Goal: Task Accomplishment & Management: Use online tool/utility

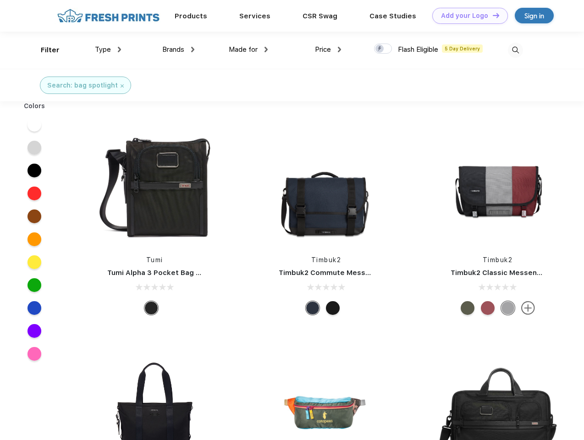
click at [466, 16] on link "Add your Logo Design Tool" at bounding box center [470, 16] width 76 height 16
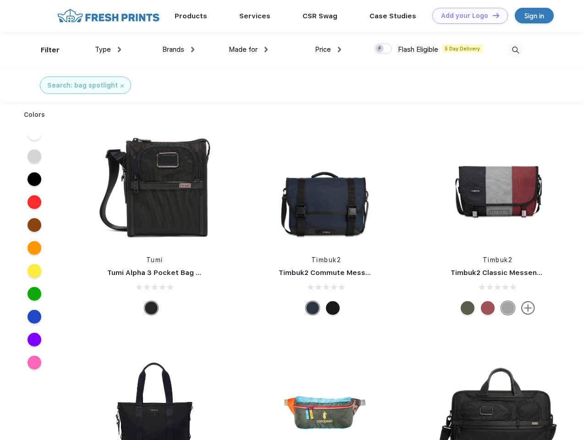
click at [0, 0] on div "Design Tool" at bounding box center [0, 0] width 0 height 0
click at [491, 15] on link "Add your Logo Design Tool" at bounding box center [470, 16] width 76 height 16
click at [44, 50] on div "Filter" at bounding box center [50, 50] width 19 height 11
click at [108, 49] on span "Type" at bounding box center [103, 49] width 16 height 8
click at [178, 49] on span "Brands" at bounding box center [173, 49] width 22 height 8
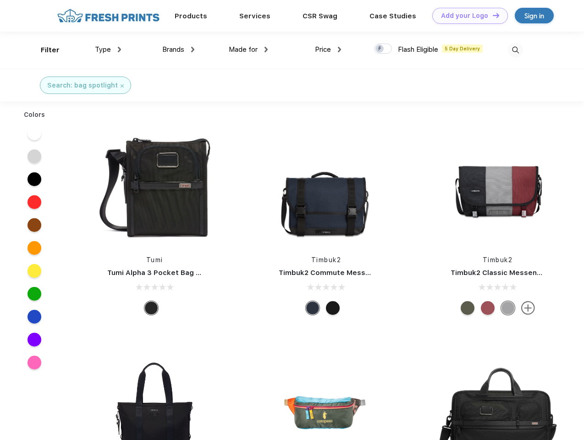
click at [248, 49] on span "Made for" at bounding box center [243, 49] width 29 height 8
click at [328, 49] on span "Price" at bounding box center [323, 49] width 16 height 8
click at [383, 49] on div at bounding box center [383, 49] width 18 height 10
click at [380, 49] on input "checkbox" at bounding box center [377, 46] width 6 height 6
click at [515, 50] on img at bounding box center [514, 50] width 15 height 15
